Goal: Obtain resource: Download file/media

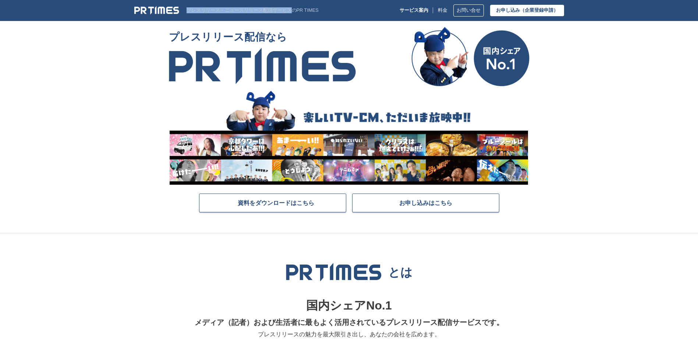
drag, startPoint x: 188, startPoint y: 9, endPoint x: 291, endPoint y: 11, distance: 102.7
click at [291, 11] on p "プレスリリース・ニュースリリース配信サービスのPR TIMES" at bounding box center [253, 11] width 132 height 6
copy p "プレスリリース・ニュースリリース配信サービス"
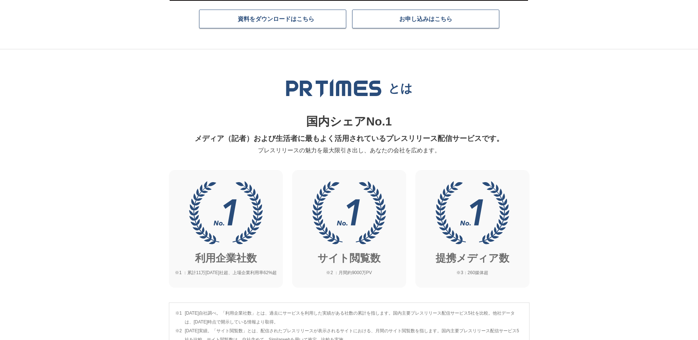
scroll to position [221, 0]
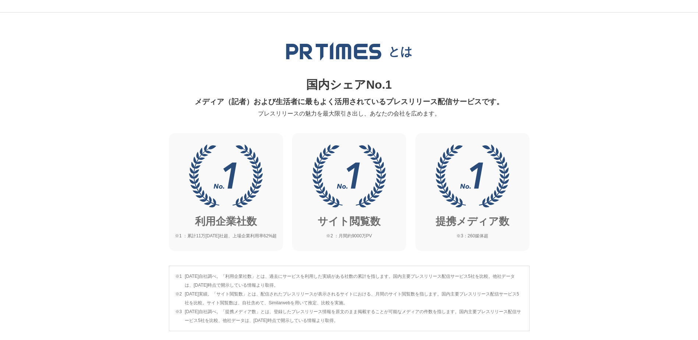
click at [408, 277] on span "[DATE]自社調べ。「利用企業社数」とは、過去にサービスを利用した実績がある社数の累計を指します。国内主要プレスリリース配信サービス5社を比較。他社データは…" at bounding box center [354, 281] width 338 height 18
drag, startPoint x: 418, startPoint y: 276, endPoint x: 475, endPoint y: 278, distance: 57.1
click at [475, 278] on span "[DATE]自社調べ。「利用企業社数」とは、過去にサービスを利用した実績がある社数の累計を指します。国内主要プレスリリース配信サービス5社を比較。他社データは…" at bounding box center [354, 281] width 338 height 18
copy span "プレスリリース配信サービス"
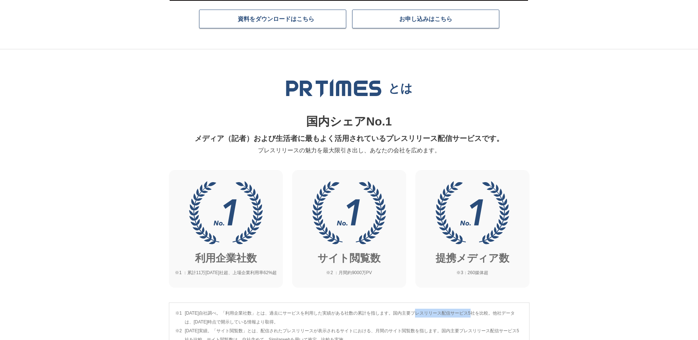
scroll to position [0, 0]
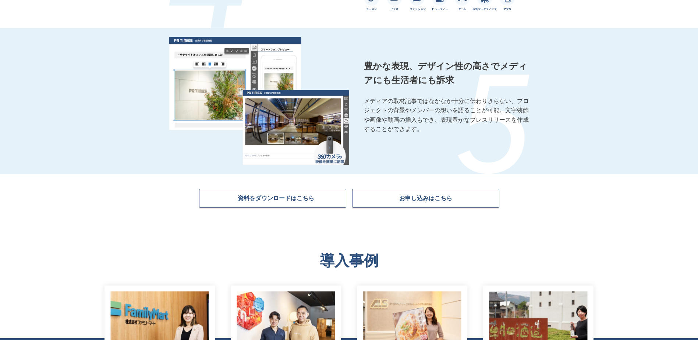
scroll to position [1214, 0]
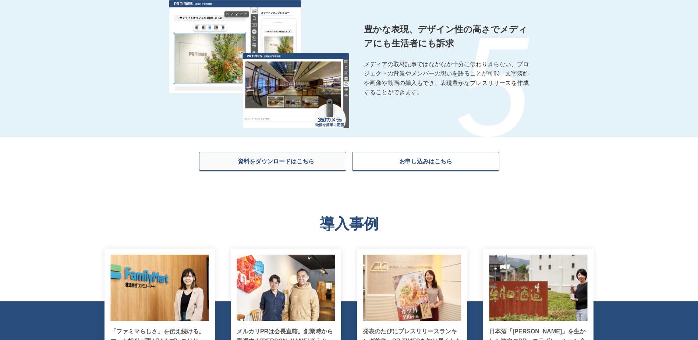
click at [293, 161] on span "資料をダウンロードはこちら" at bounding box center [276, 160] width 77 height 7
